Goal: Information Seeking & Learning: Learn about a topic

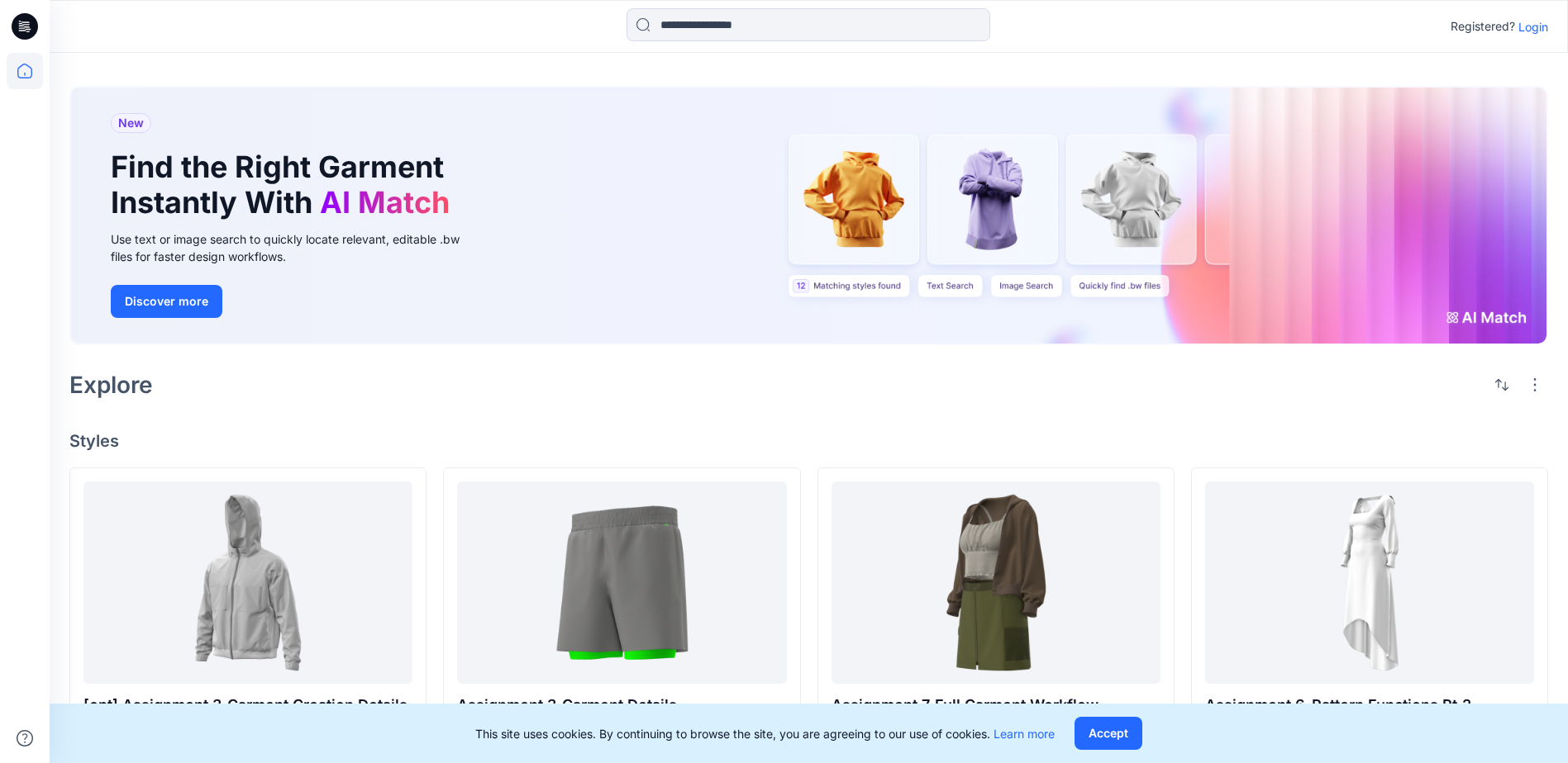
click at [1525, 29] on p "Login" at bounding box center [1533, 27] width 29 height 18
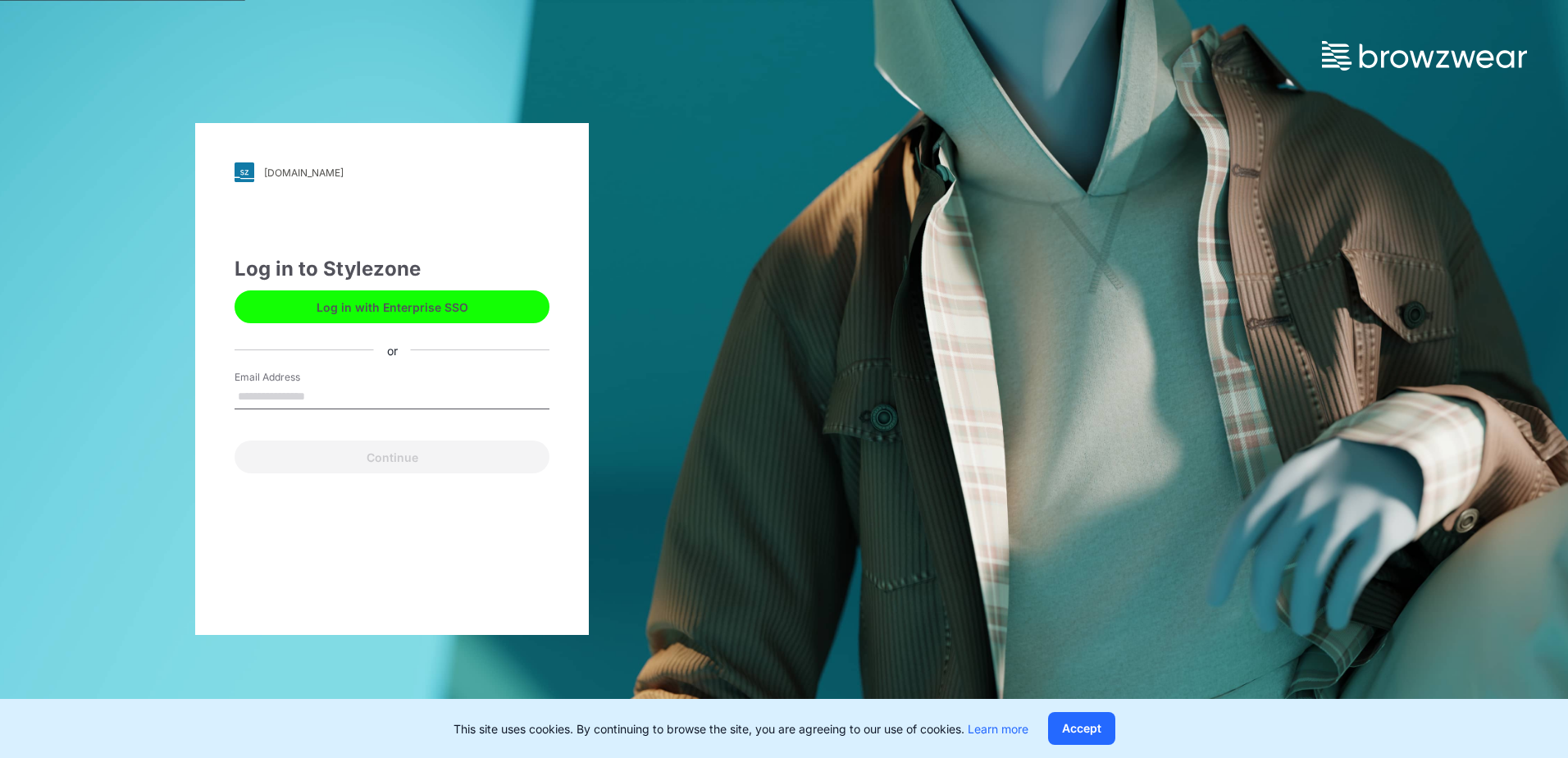
click at [295, 401] on input "Email Address" at bounding box center [392, 396] width 315 height 24
type input "**********"
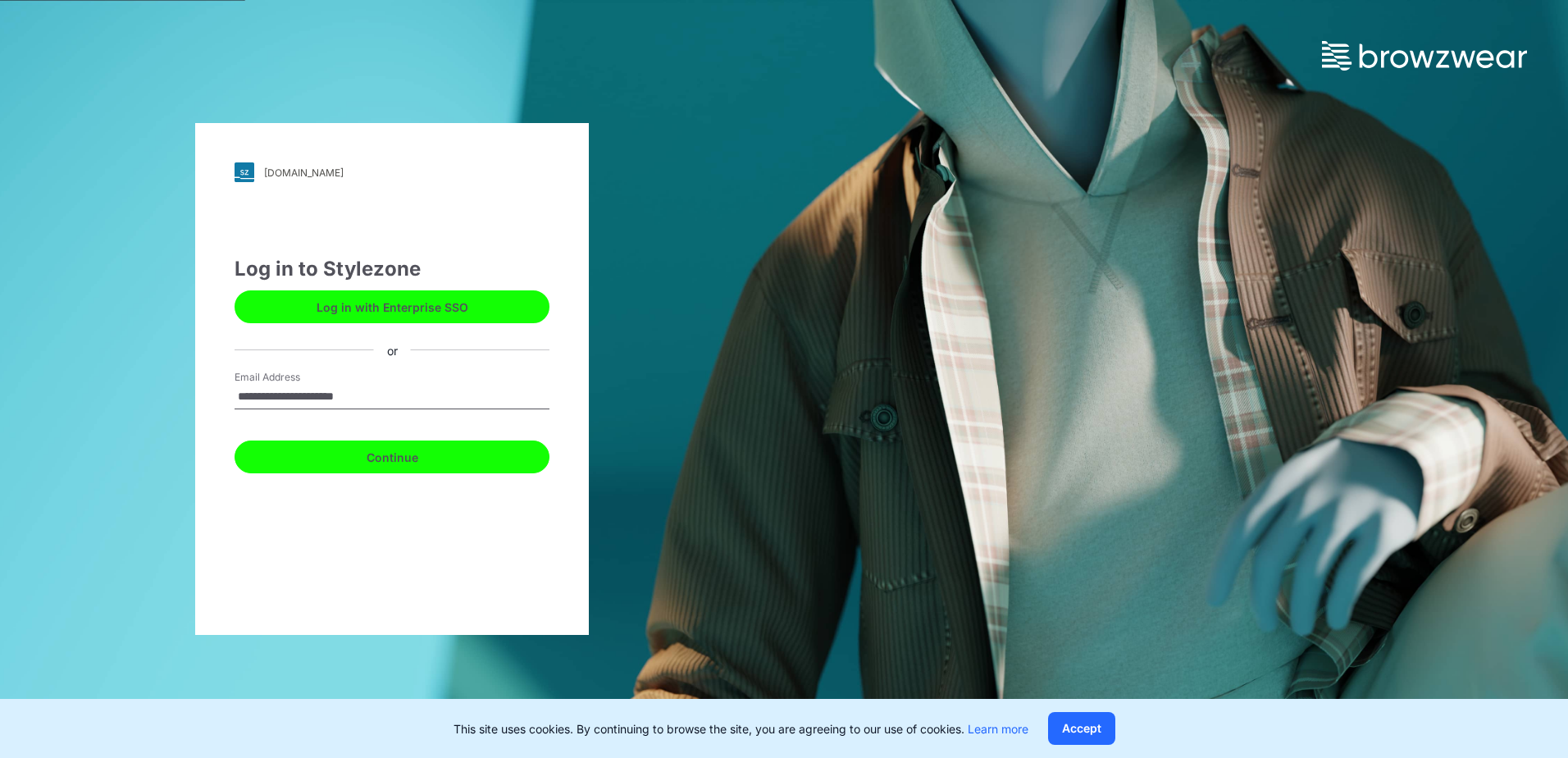
click at [312, 455] on button "Continue" at bounding box center [392, 456] width 315 height 33
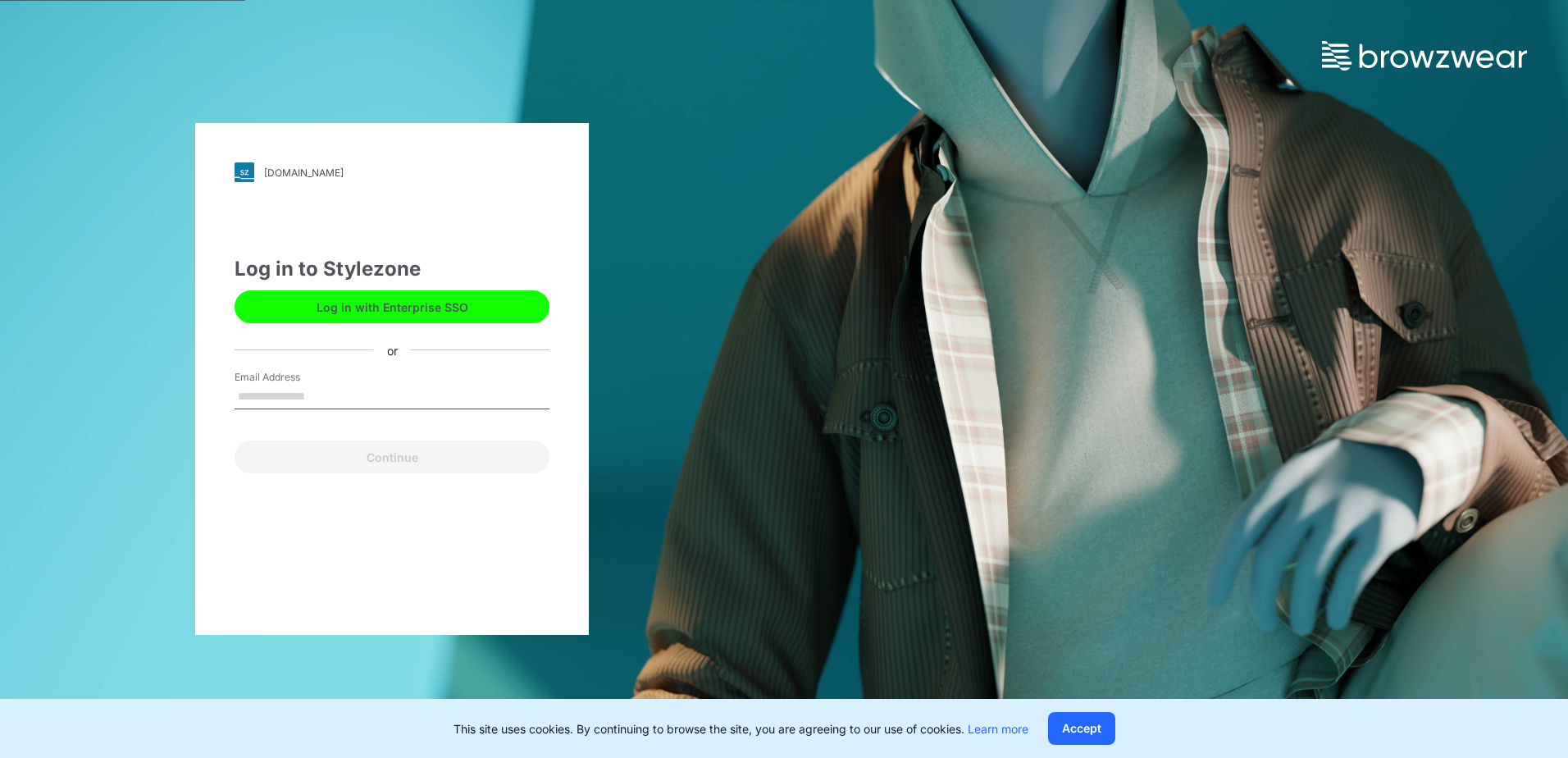
click at [294, 400] on input "Email Address" at bounding box center [392, 396] width 315 height 24
type input "**********"
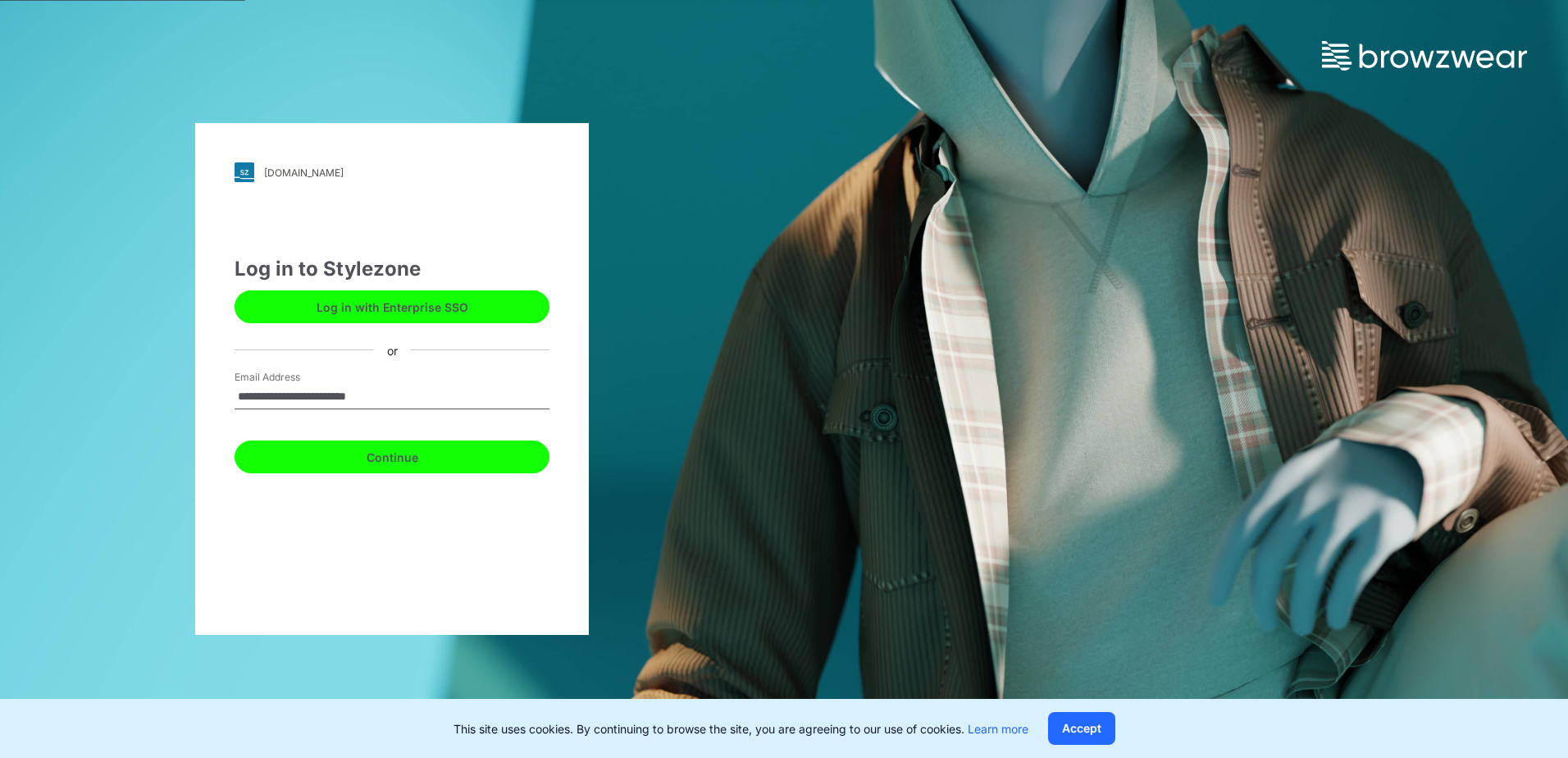
click at [317, 455] on button "Continue" at bounding box center [392, 456] width 315 height 33
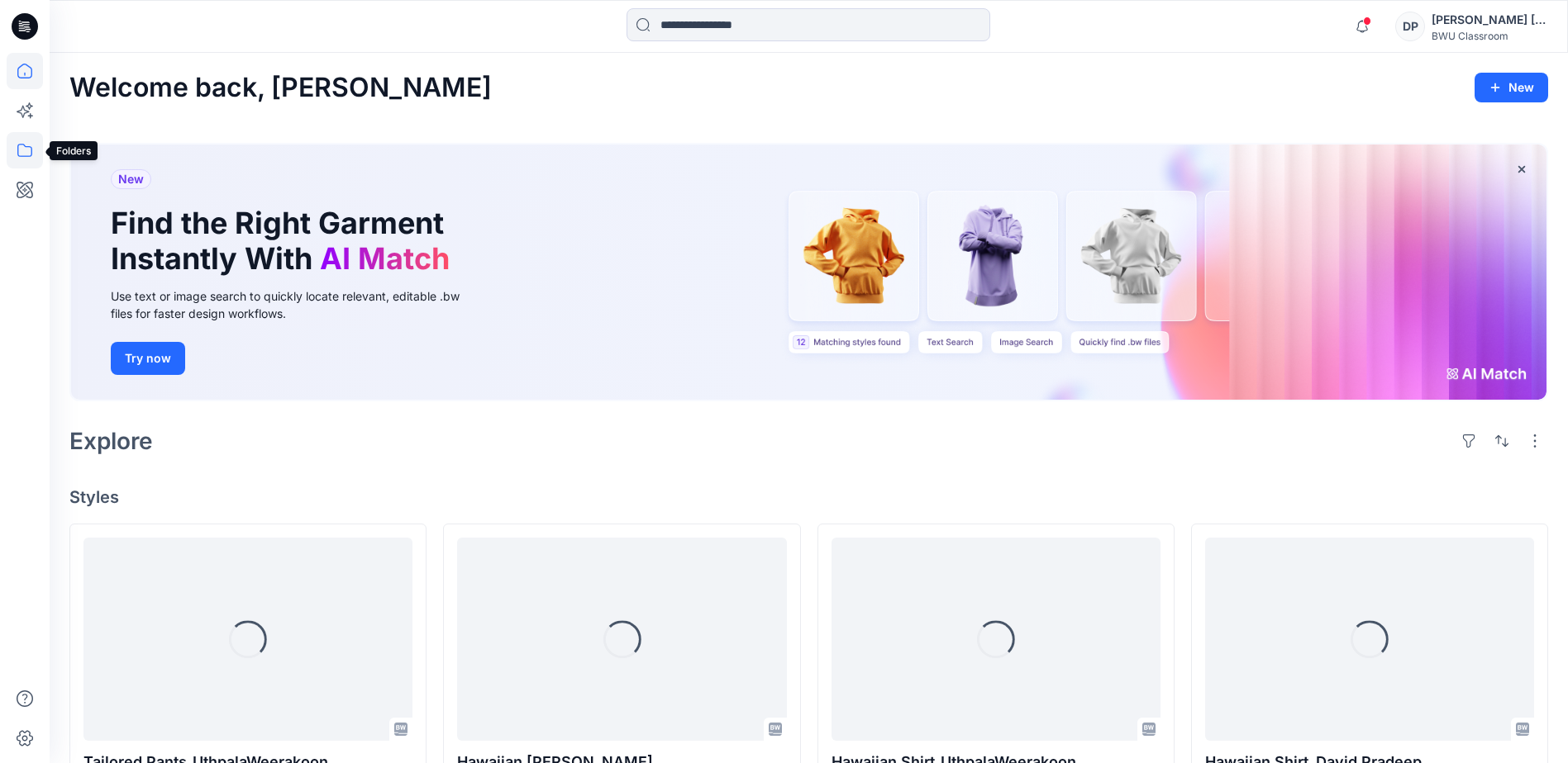
click at [15, 161] on icon at bounding box center [24, 150] width 36 height 36
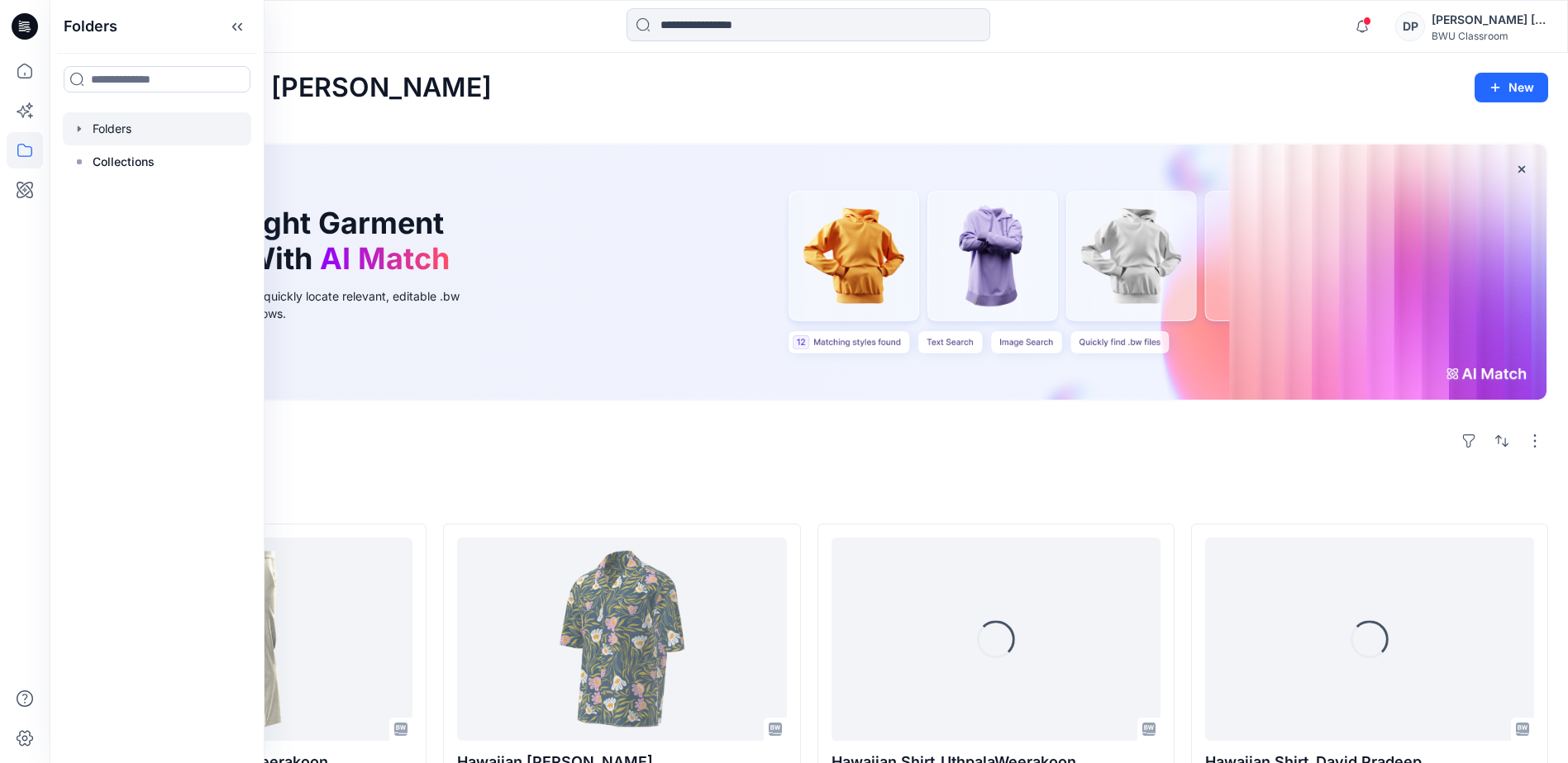
click at [136, 130] on div at bounding box center [157, 129] width 189 height 33
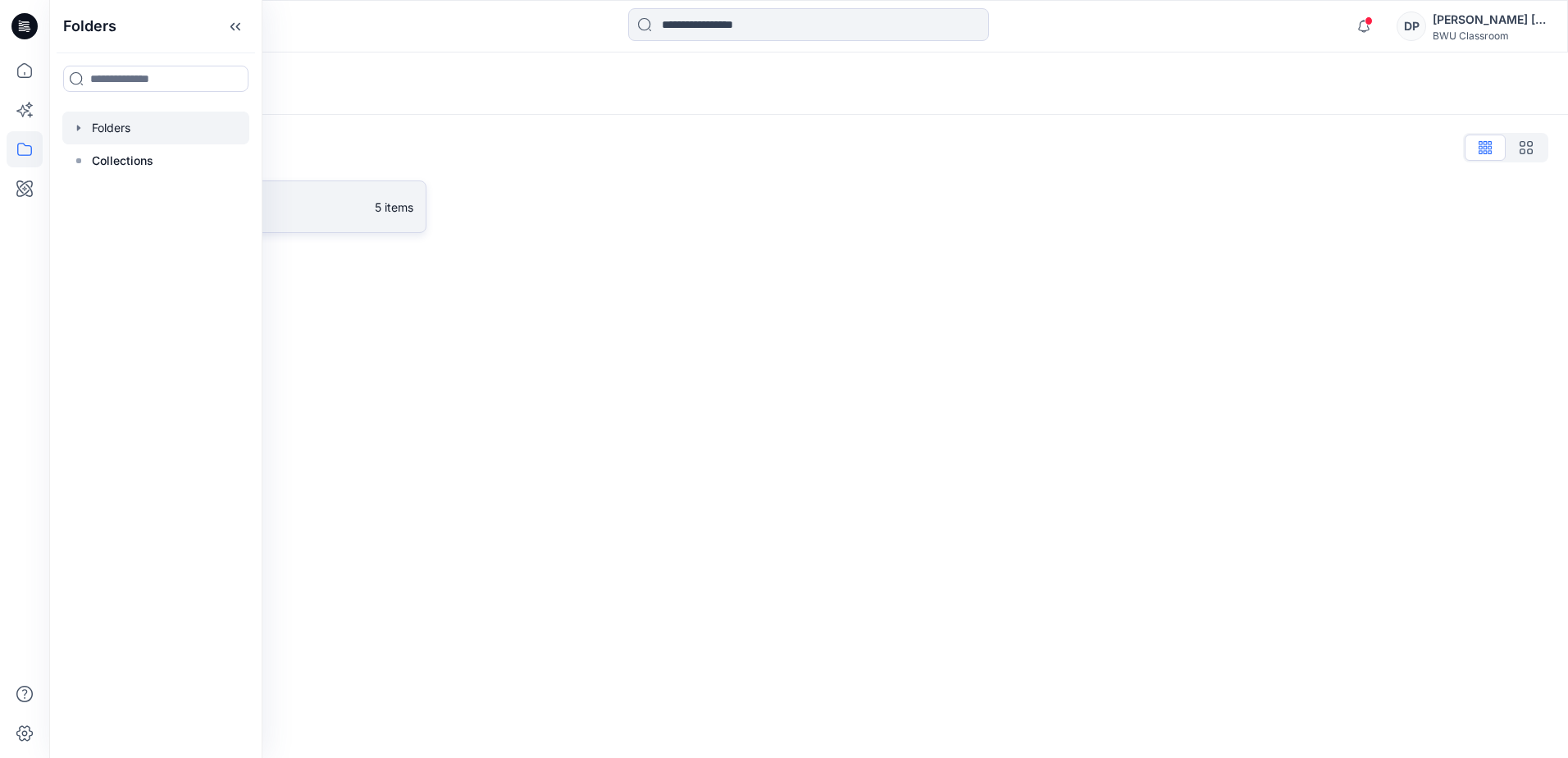
click at [270, 211] on p "DPC Expert" at bounding box center [235, 206] width 260 height 23
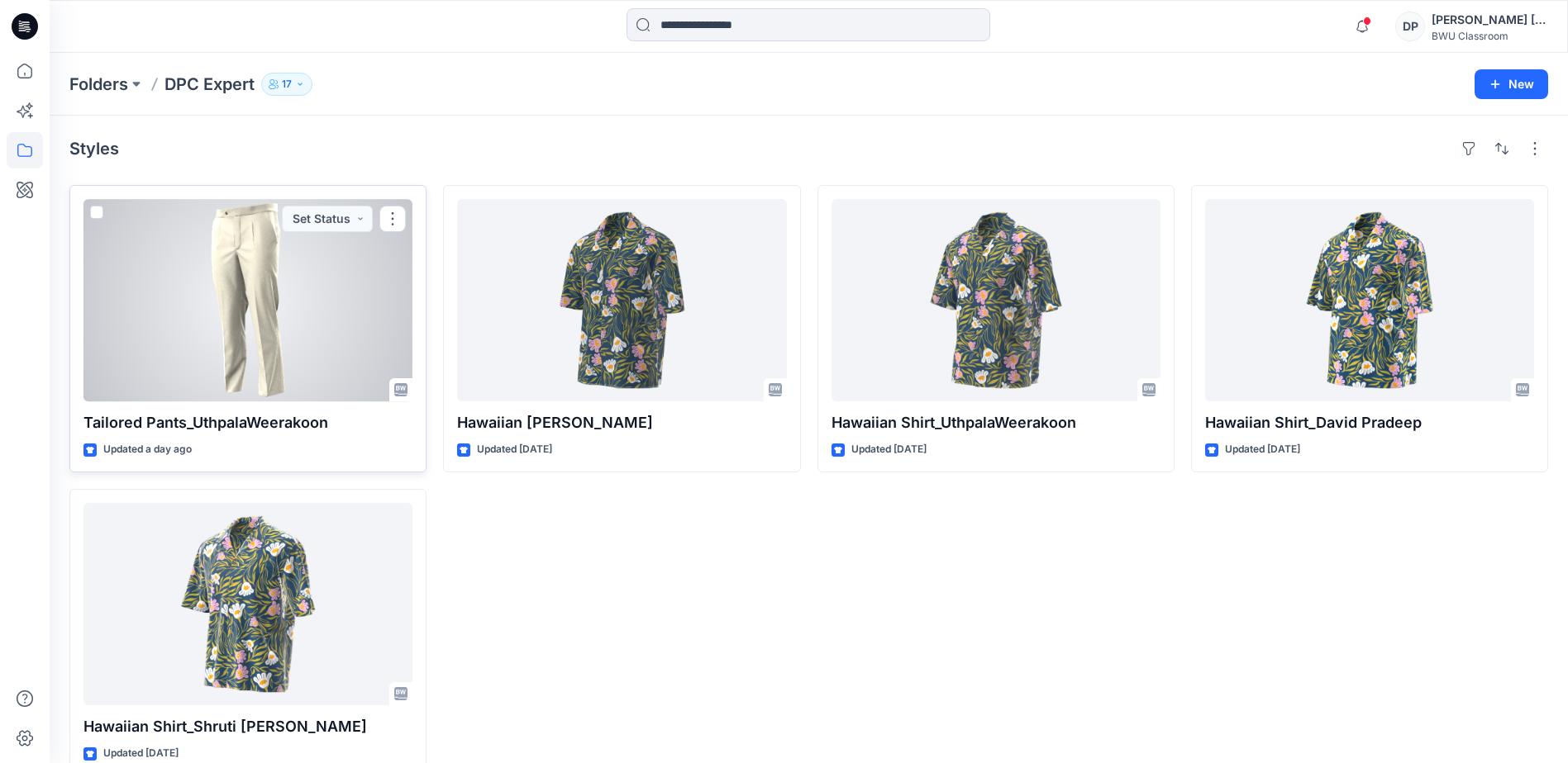
click at [295, 342] on div at bounding box center [247, 300] width 329 height 203
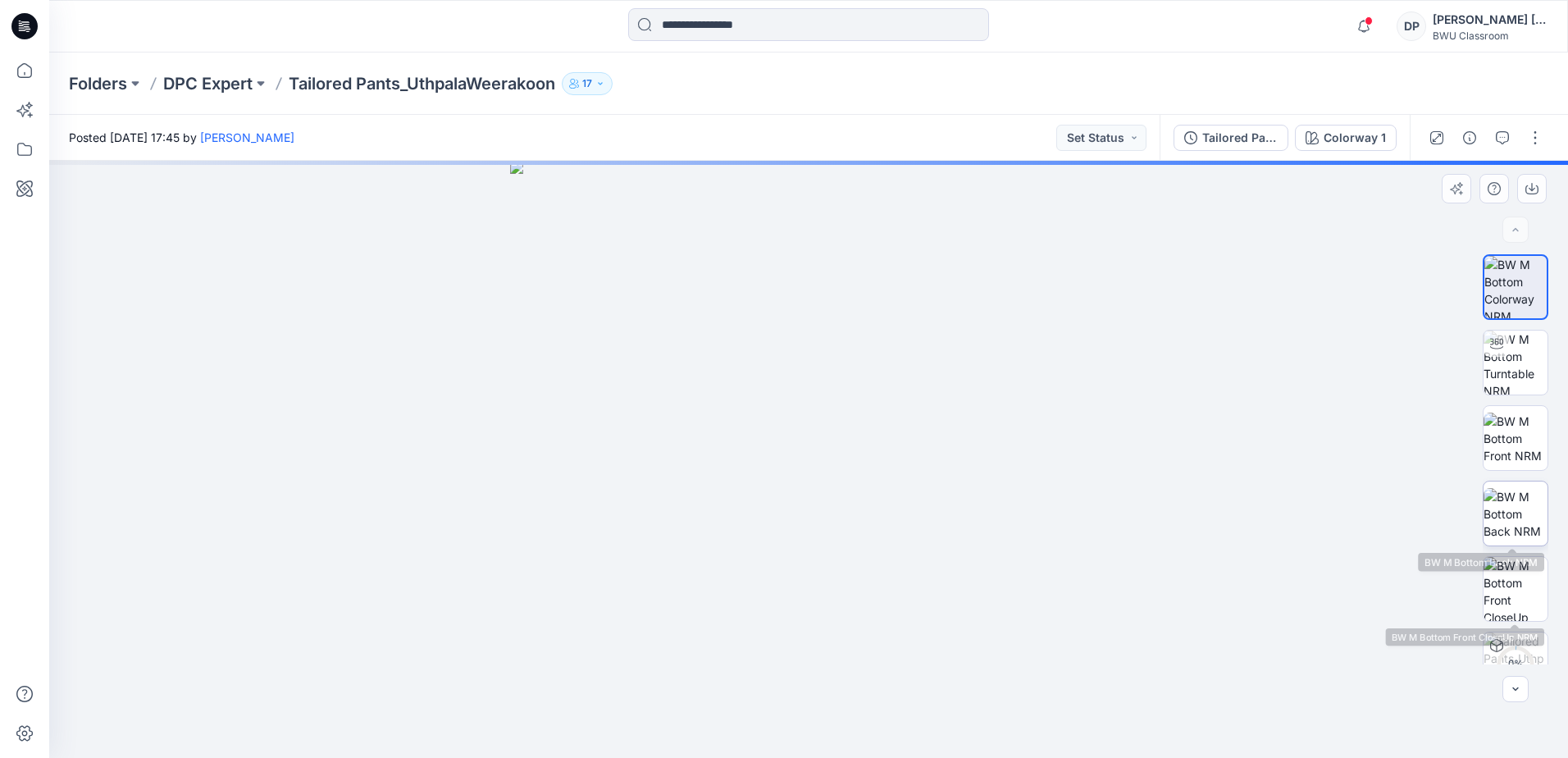
scroll to position [109, 0]
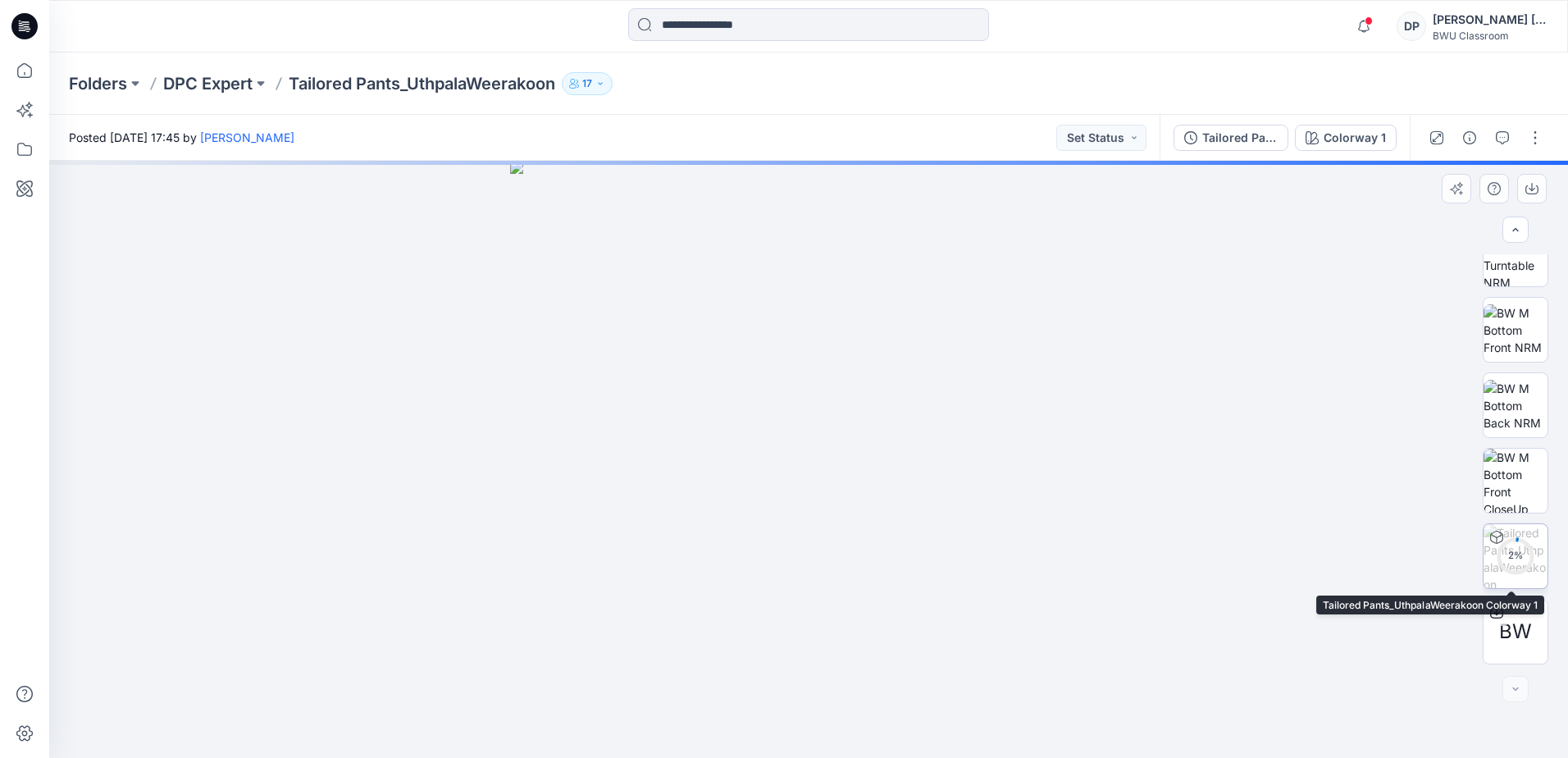
click at [1533, 558] on img at bounding box center [1515, 556] width 64 height 64
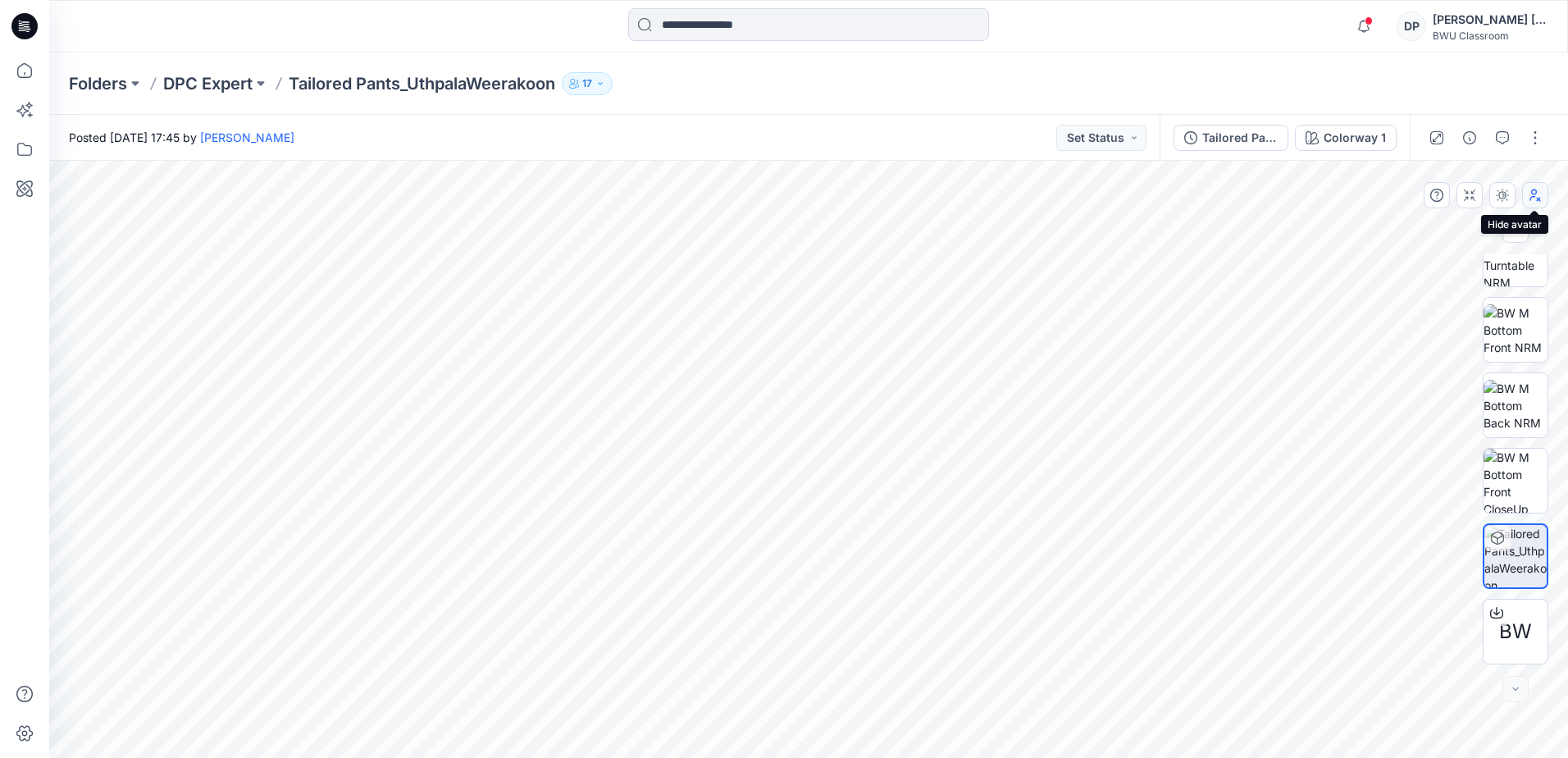
click at [1537, 195] on icon "button" at bounding box center [1535, 196] width 13 height 13
click at [1474, 191] on icon "button" at bounding box center [1473, 195] width 4 height 11
